Goal: Task Accomplishment & Management: Manage account settings

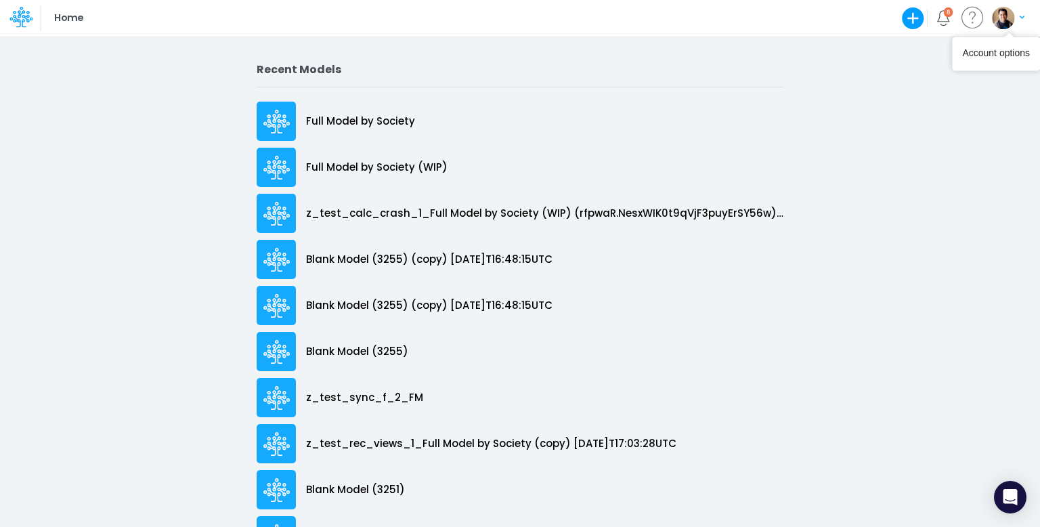
click at [1008, 14] on img "button" at bounding box center [1003, 18] width 22 height 22
click at [942, 80] on button "Log out" at bounding box center [952, 79] width 145 height 21
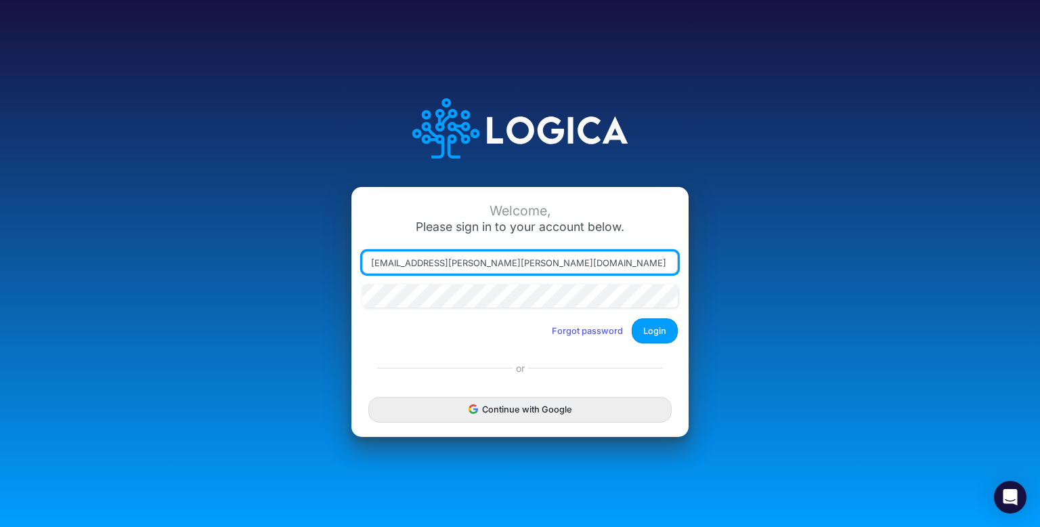
click at [431, 267] on input "leandro.castro+dm@logica.cloud" at bounding box center [520, 262] width 316 height 23
click at [432, 267] on input "leandro.castro+dm@logica.cloud" at bounding box center [520, 262] width 316 height 23
click at [436, 265] on input "leandro.castro+dm@logica.cloud" at bounding box center [520, 262] width 316 height 23
type input "leandro.castro+sharegood@logica.cloud"
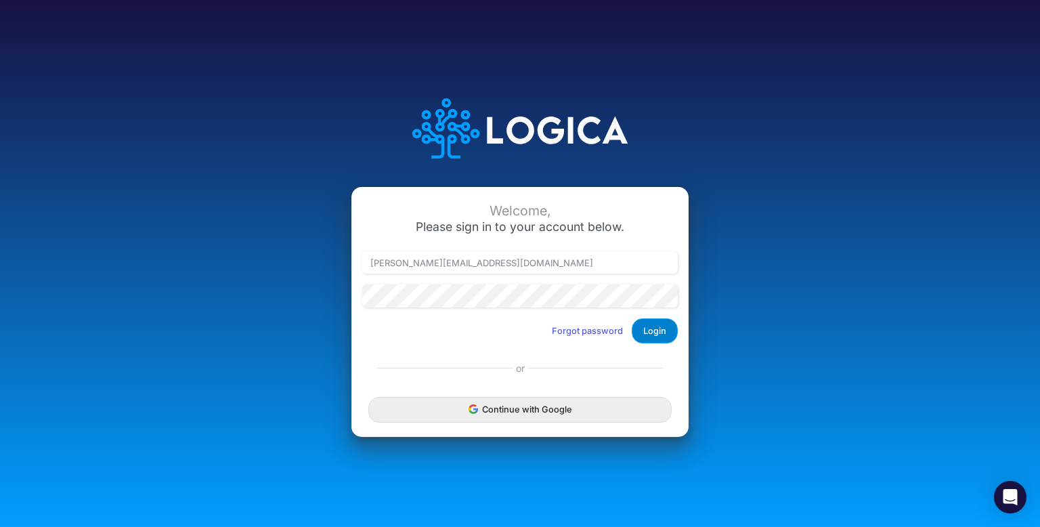
click at [651, 332] on button "Login" at bounding box center [655, 330] width 46 height 25
